Goal: Task Accomplishment & Management: Manage account settings

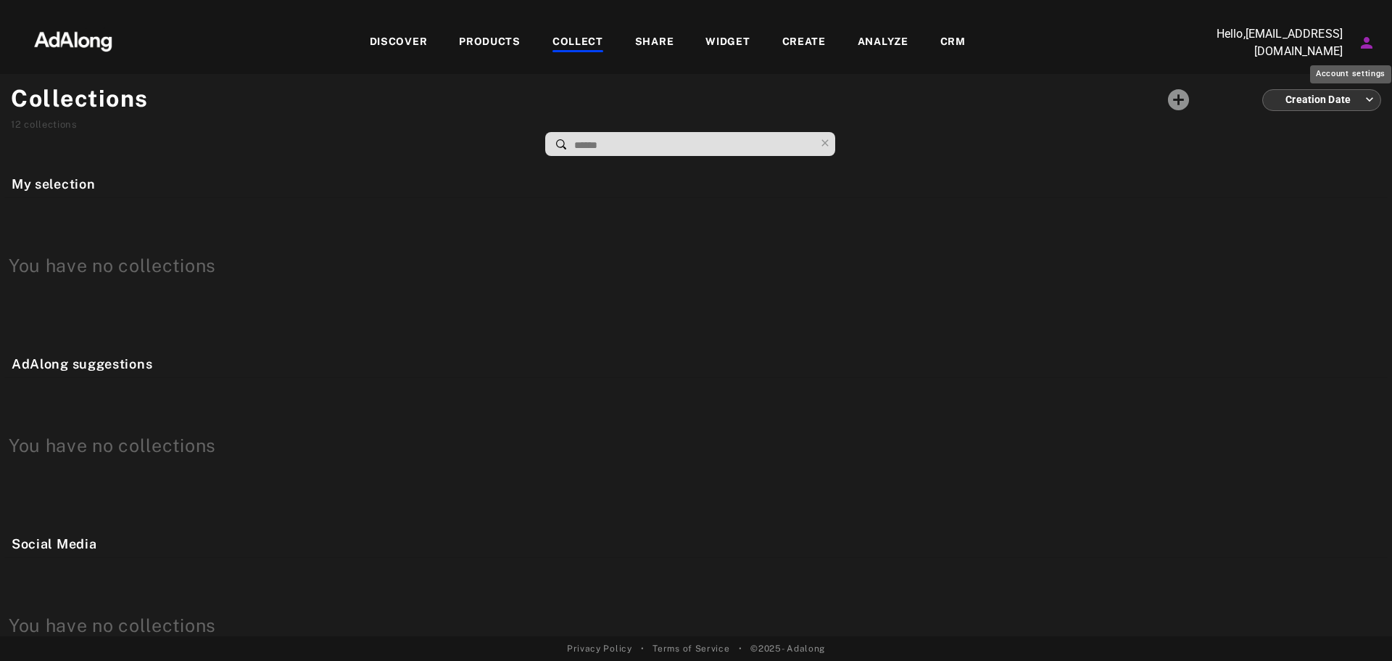
click at [1365, 44] on icon "Account settings" at bounding box center [1366, 42] width 17 height 17
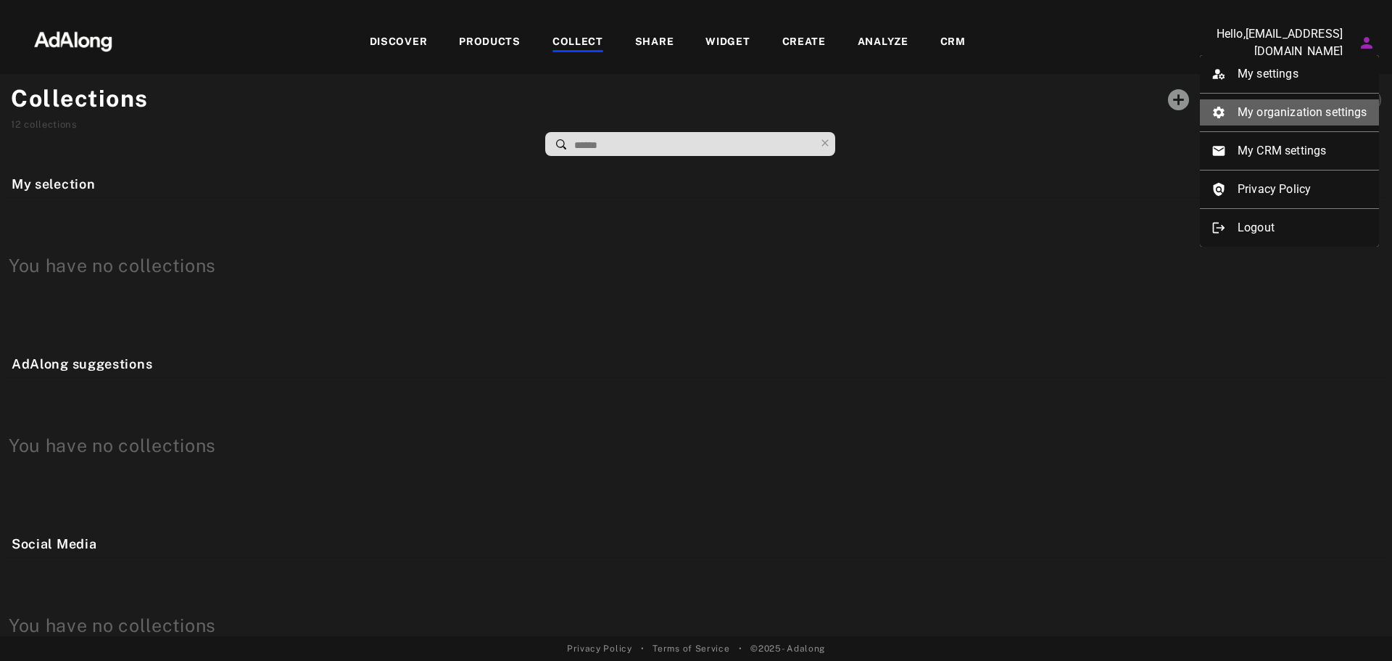
click at [1335, 109] on li "My organization settings" at bounding box center [1289, 112] width 179 height 26
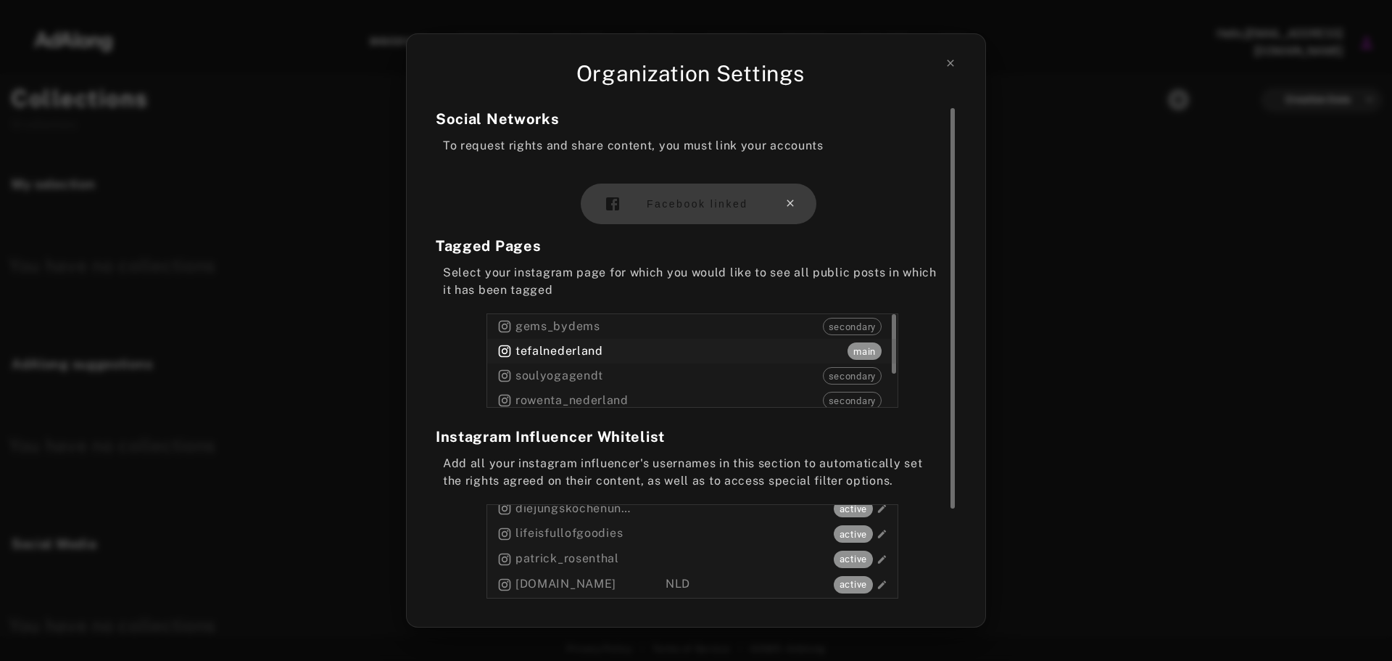
click at [788, 205] on icon at bounding box center [791, 203] width 12 height 12
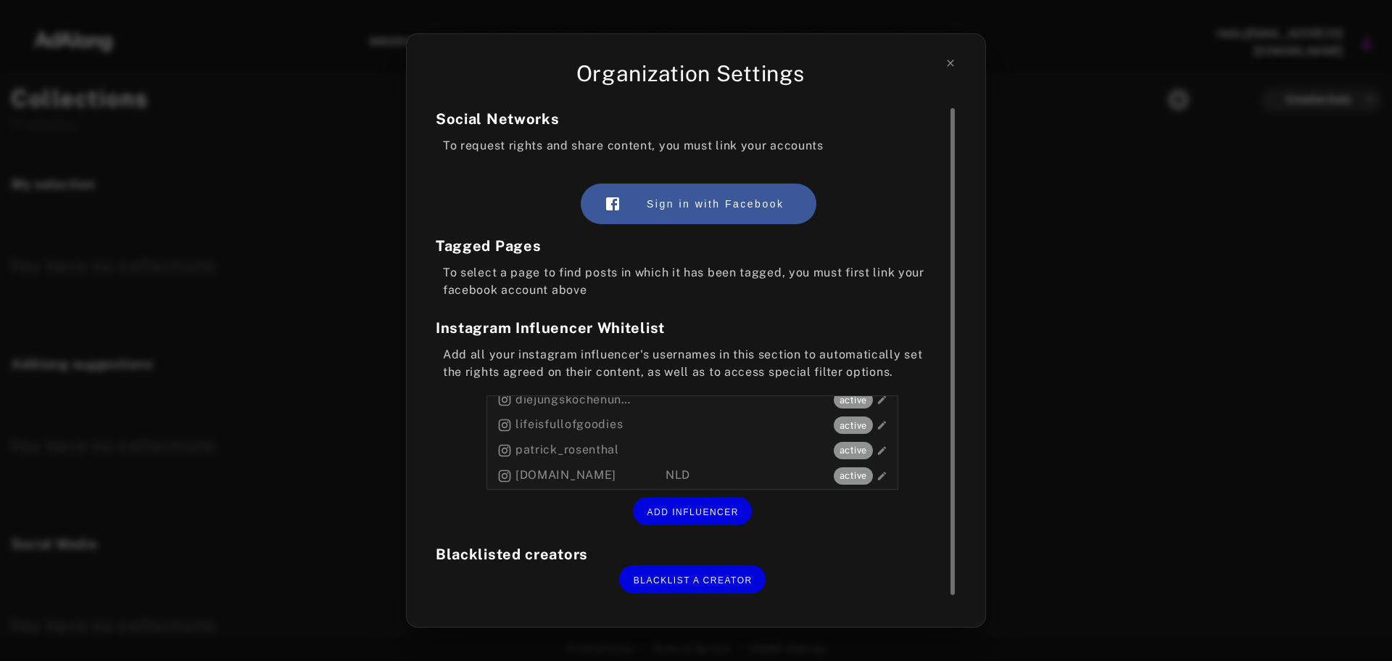
click at [807, 275] on div "To select a page to find posts in which it has been tagged, you must first link…" at bounding box center [692, 281] width 513 height 35
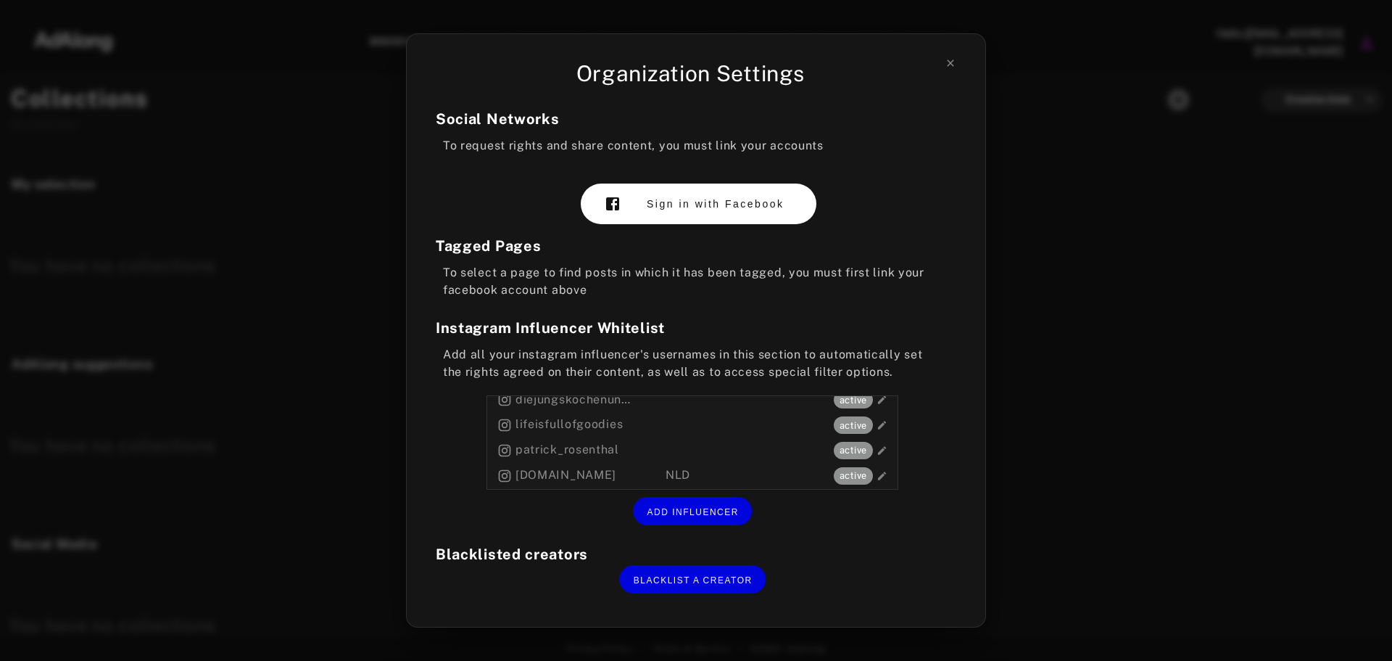
click at [716, 201] on span "Sign in with Facebook" at bounding box center [715, 204] width 137 height 12
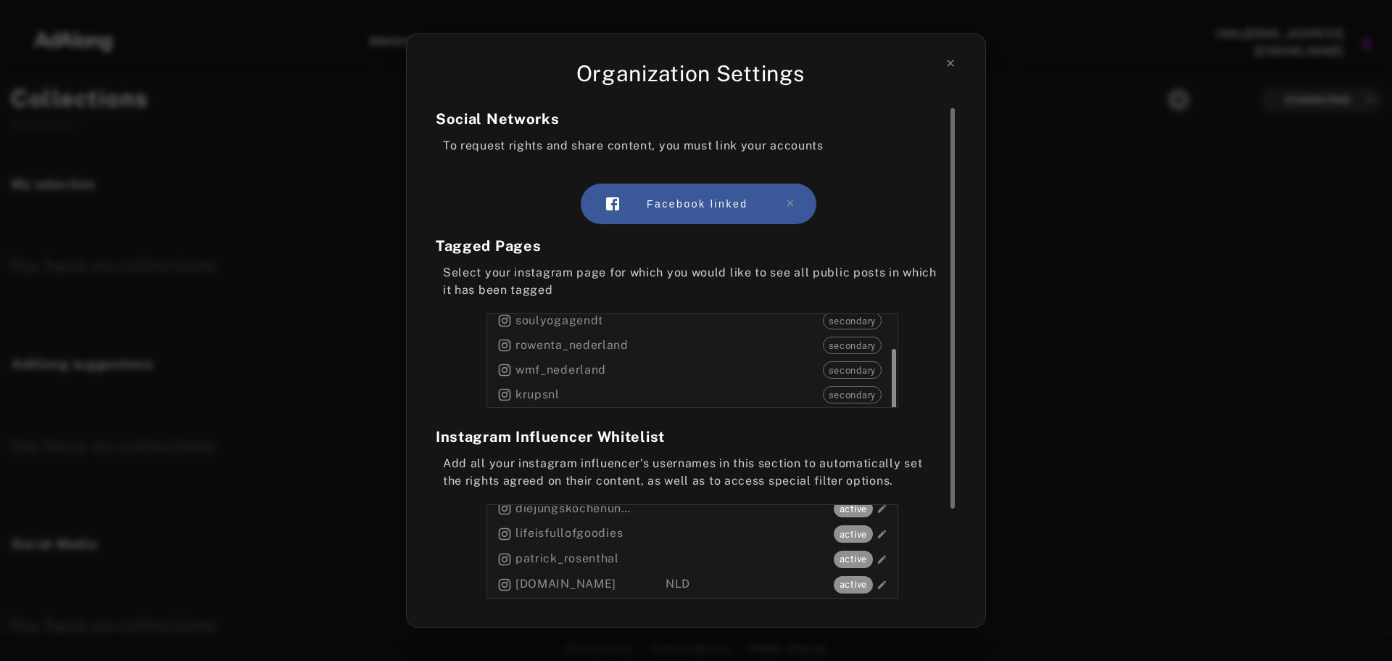
drag, startPoint x: 890, startPoint y: 352, endPoint x: 896, endPoint y: 388, distance: 36.7
click at [896, 388] on div at bounding box center [892, 361] width 11 height 94
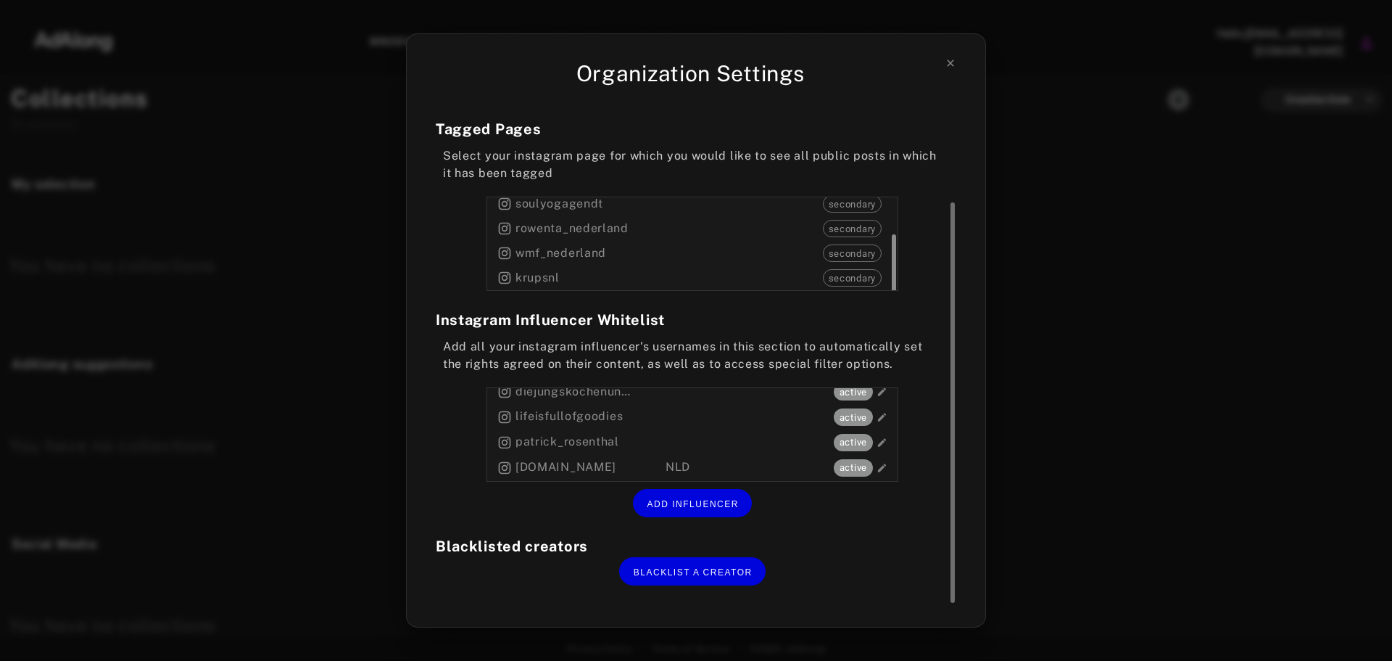
scroll to position [57, 0]
drag, startPoint x: 888, startPoint y: 247, endPoint x: 900, endPoint y: 223, distance: 26.6
click at [900, 223] on section "Tagged Pages Select your instagram page for which you would like to see all pub…" at bounding box center [692, 204] width 513 height 173
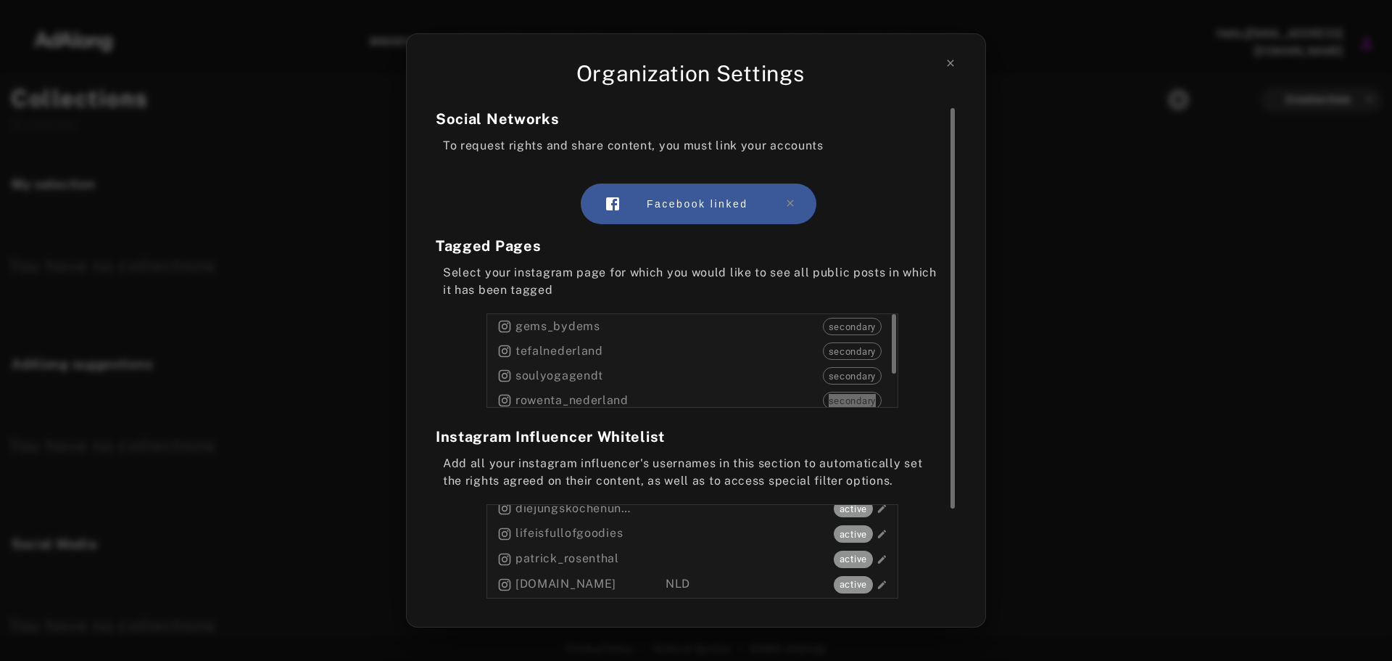
scroll to position [117, 0]
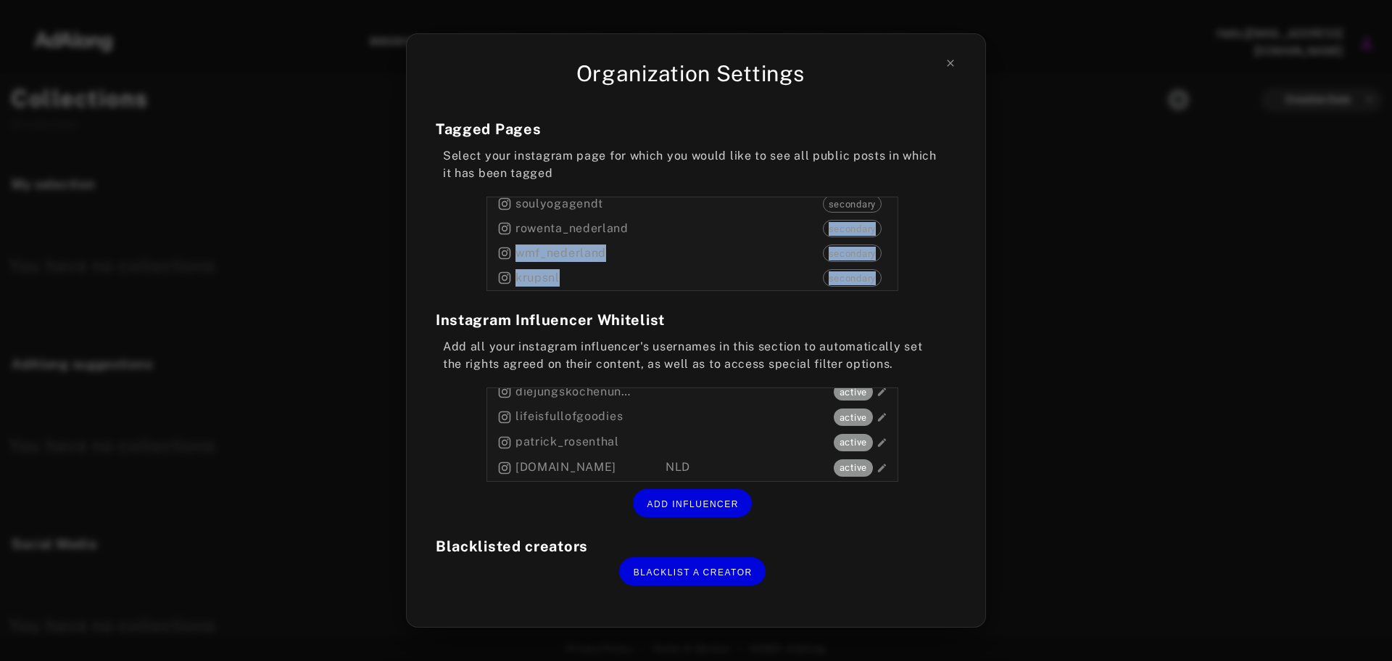
drag, startPoint x: 947, startPoint y: 61, endPoint x: 987, endPoint y: 60, distance: 39.9
click at [947, 61] on icon at bounding box center [951, 63] width 12 height 12
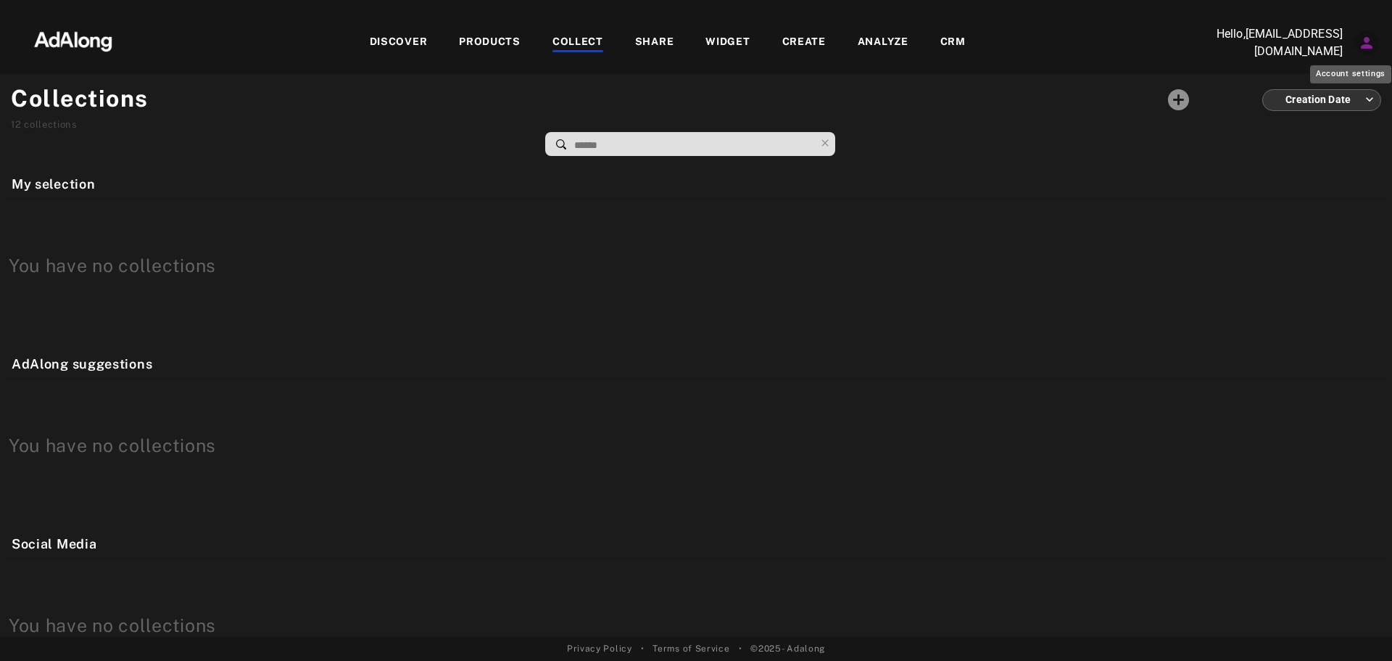
click at [1360, 36] on icon "Account settings" at bounding box center [1366, 42] width 17 height 17
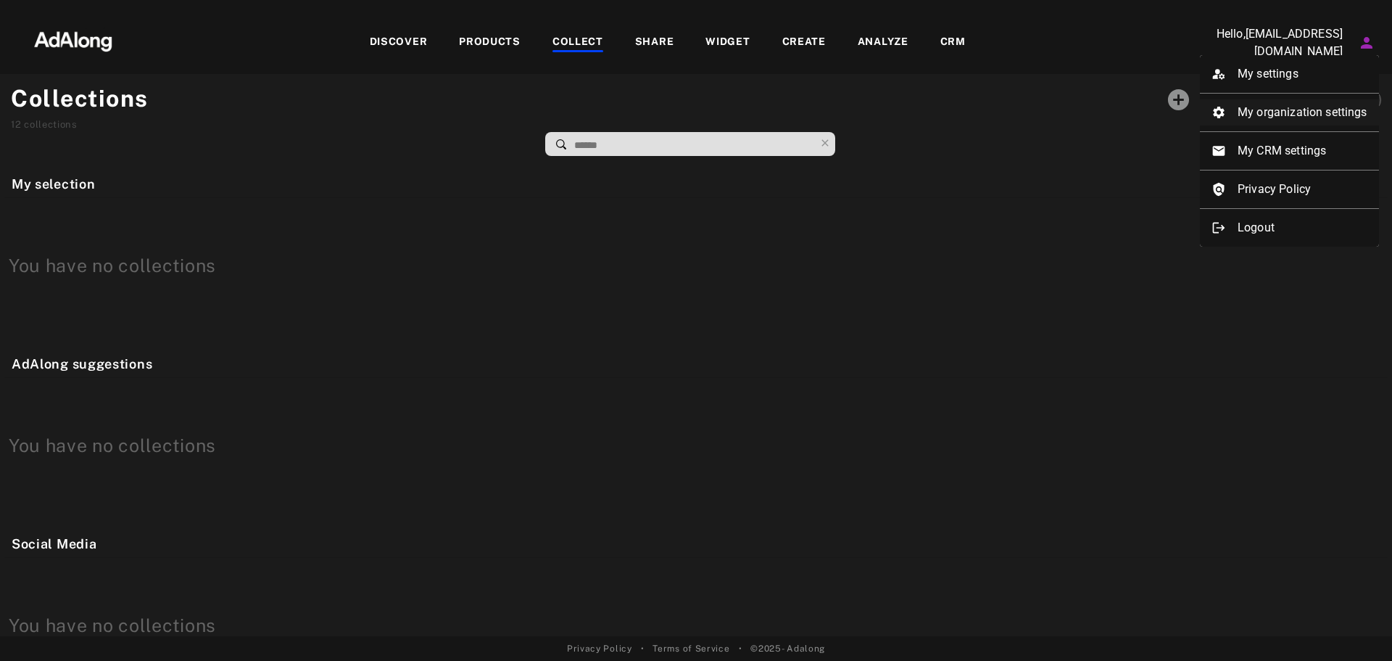
click at [1316, 113] on li "My organization settings" at bounding box center [1289, 112] width 179 height 26
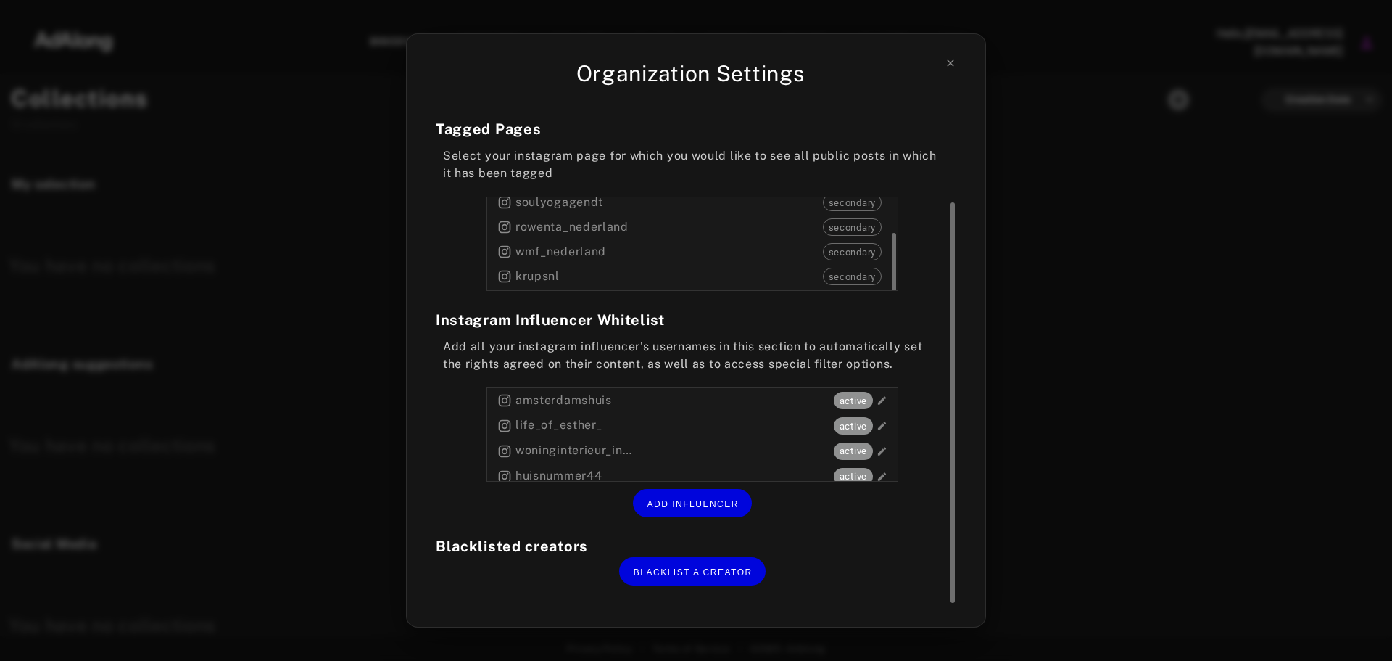
click at [858, 226] on span "secondary" at bounding box center [852, 227] width 57 height 15
click at [850, 259] on span "secondary" at bounding box center [852, 254] width 57 height 15
drag, startPoint x: 840, startPoint y: 204, endPoint x: 812, endPoint y: 206, distance: 27.6
click at [821, 206] on div "secondary" at bounding box center [852, 204] width 67 height 18
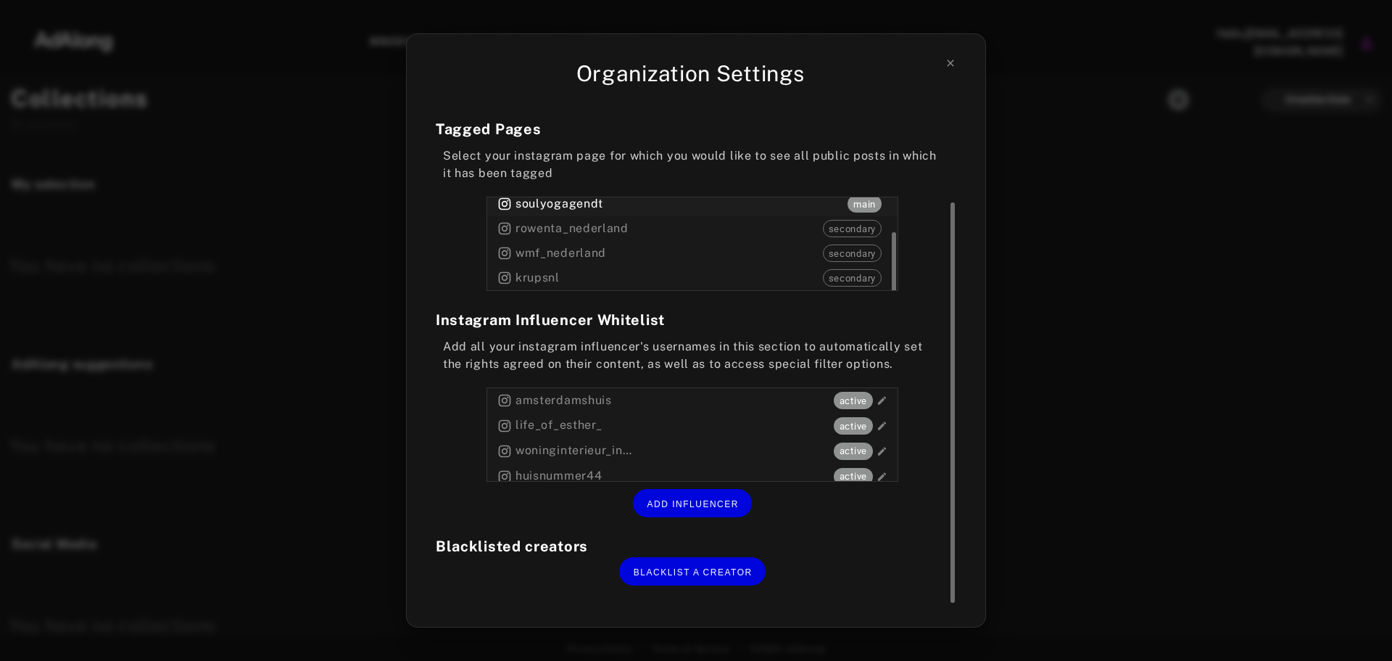
click at [550, 206] on span "soulyogagendt" at bounding box center [551, 203] width 106 height 17
click at [855, 229] on span "secondary" at bounding box center [852, 229] width 57 height 15
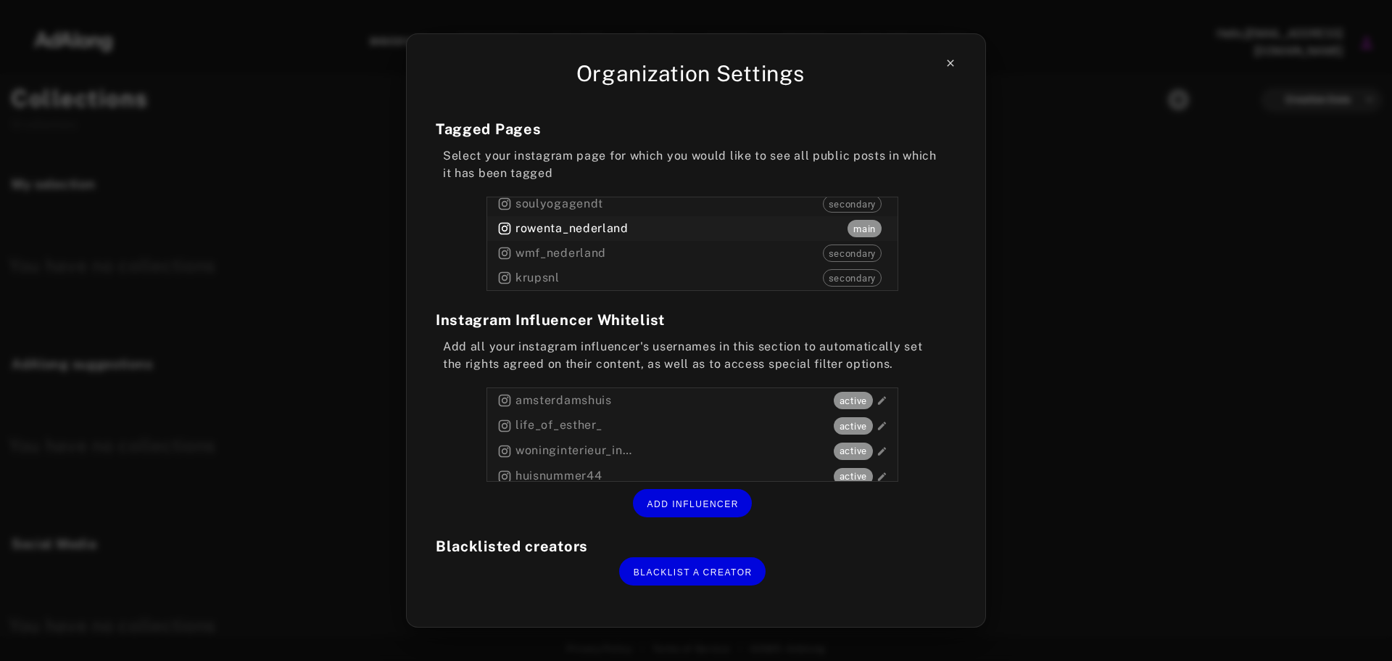
click at [949, 60] on icon at bounding box center [951, 63] width 12 height 12
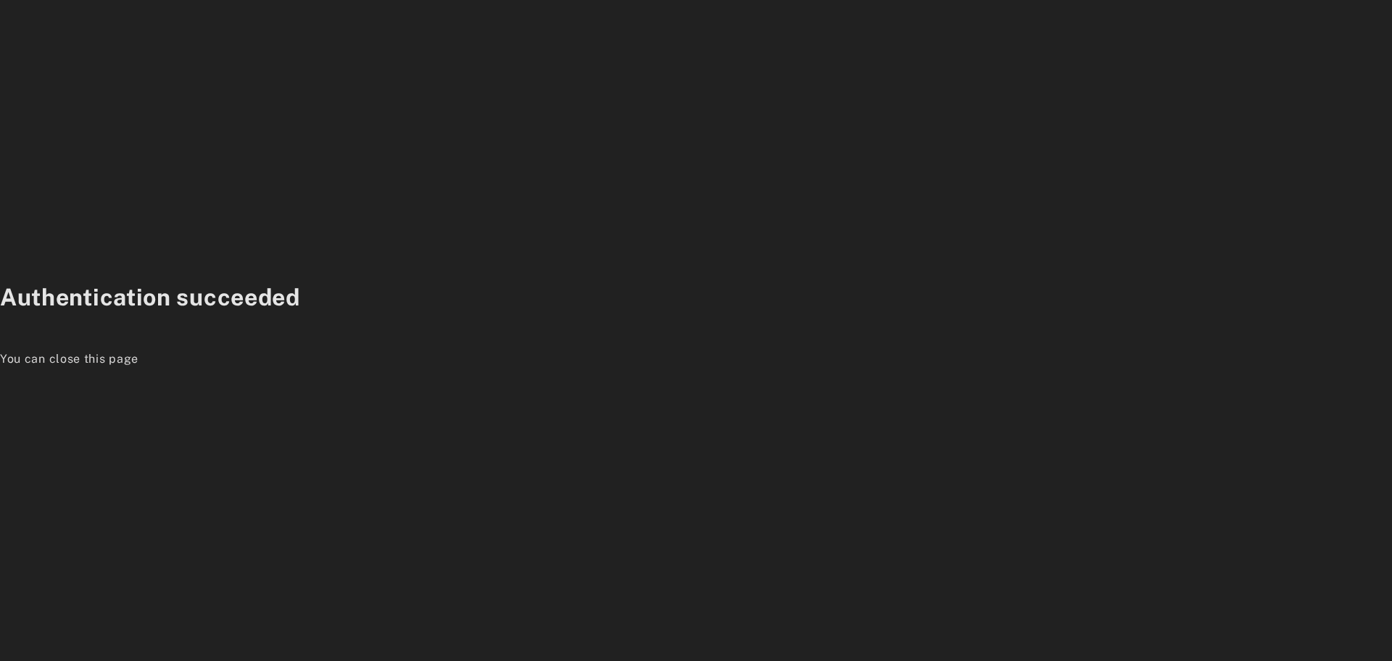
click at [78, 358] on p "You can close this page" at bounding box center [696, 358] width 1392 height 17
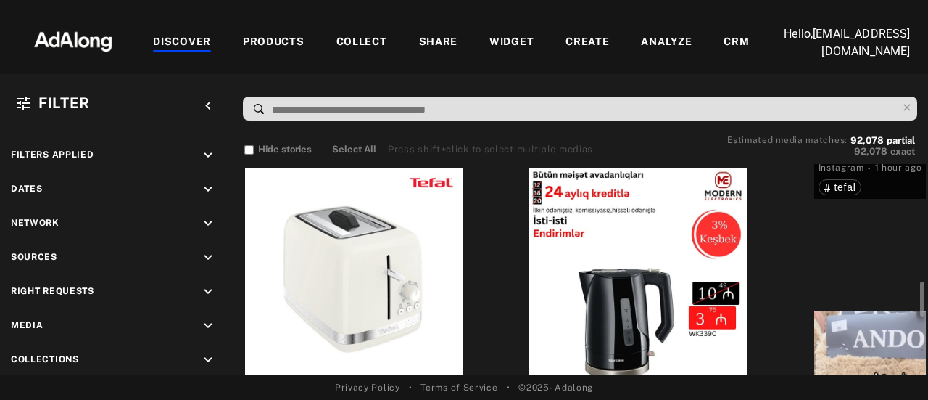
scroll to position [1523, 0]
